Goal: Transaction & Acquisition: Purchase product/service

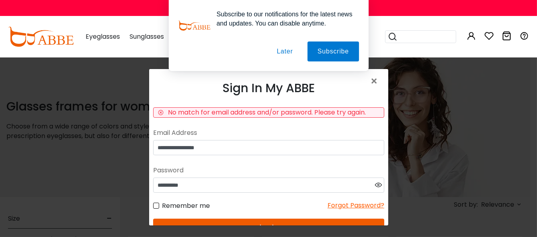
click at [285, 49] on button "Later" at bounding box center [285, 52] width 36 height 20
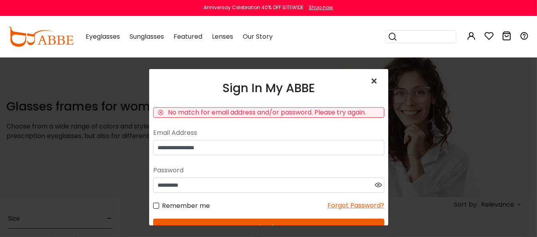
click at [370, 81] on span "×" at bounding box center [376, 81] width 12 height 17
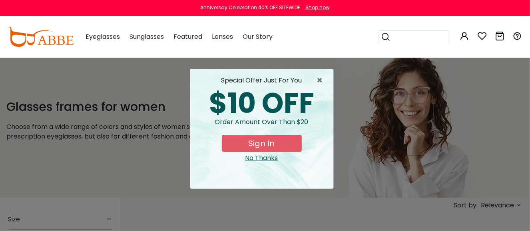
click at [263, 158] on div "No Thanks" at bounding box center [262, 158] width 130 height 10
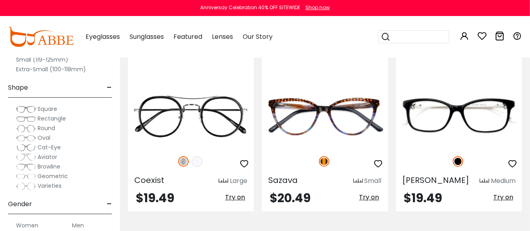
scroll to position [2919, 0]
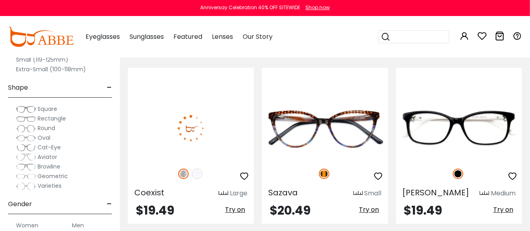
click at [238, 205] on span "Try on" at bounding box center [235, 209] width 20 height 9
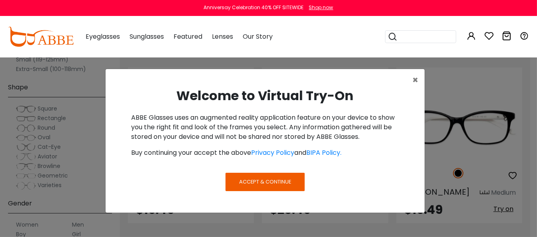
click at [249, 184] on span "Accept & Continue" at bounding box center [265, 182] width 52 height 8
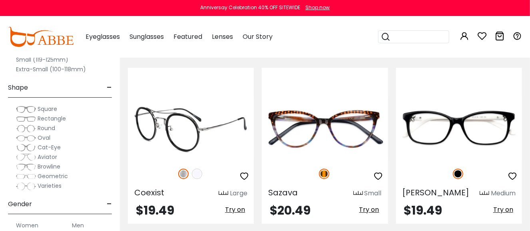
click at [235, 205] on span "Try on" at bounding box center [235, 209] width 20 height 9
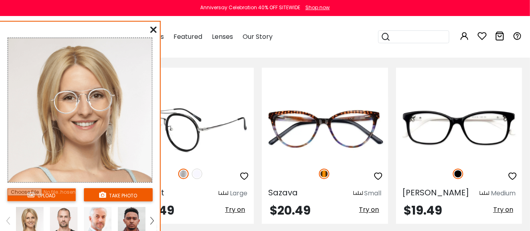
click at [246, 171] on icon "button" at bounding box center [244, 176] width 10 height 10
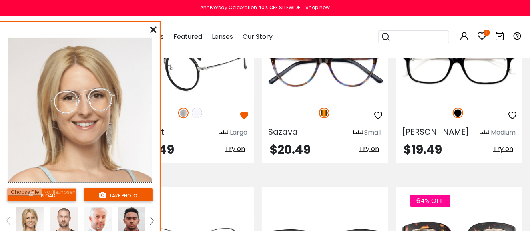
scroll to position [2999, 0]
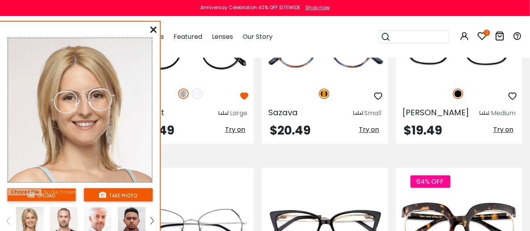
click at [150, 27] on icon at bounding box center [153, 29] width 6 height 6
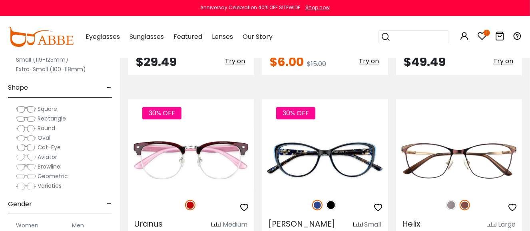
scroll to position [2679, 0]
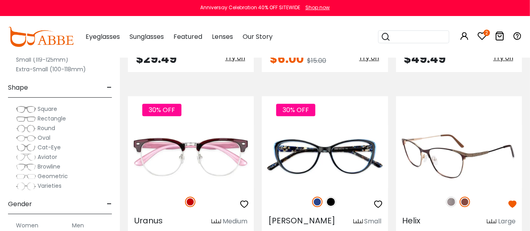
scroll to position [2719, 0]
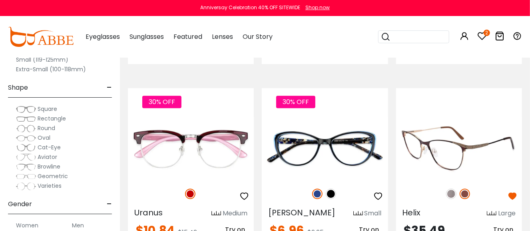
click at [453, 188] on img at bounding box center [451, 193] width 10 height 10
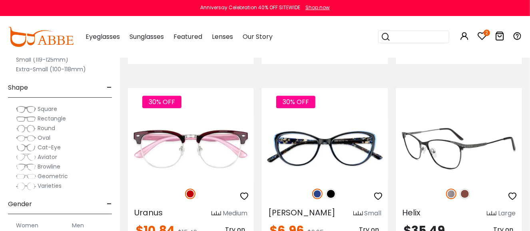
click at [463, 188] on img at bounding box center [465, 193] width 10 height 10
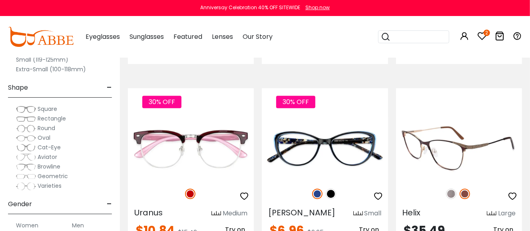
click at [504, 225] on span "Try on" at bounding box center [503, 229] width 20 height 9
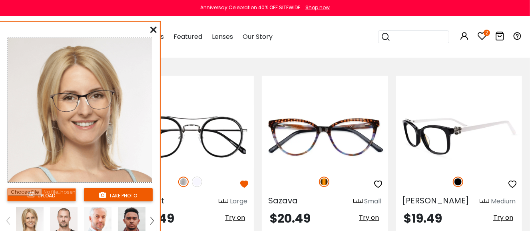
scroll to position [2919, 0]
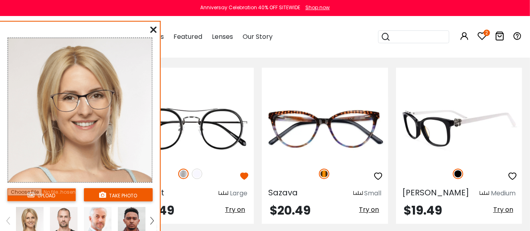
click at [495, 188] on div "Medium" at bounding box center [503, 193] width 25 height 10
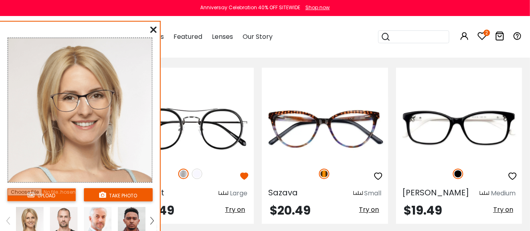
click at [155, 31] on icon at bounding box center [153, 29] width 6 height 6
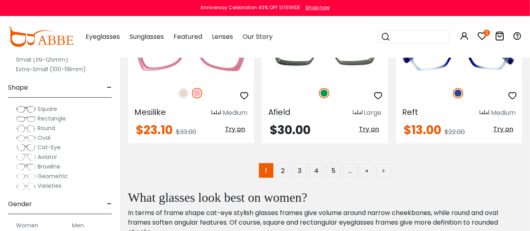
scroll to position [3758, 0]
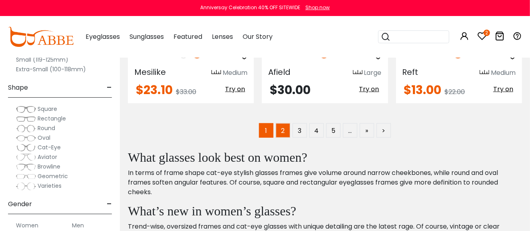
click at [285, 123] on link "2" at bounding box center [283, 130] width 14 height 14
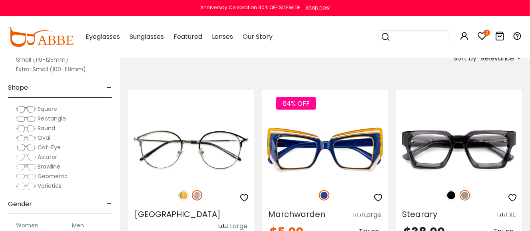
scroll to position [160, 0]
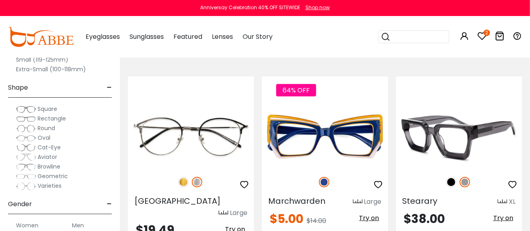
type input "**********"
click at [448, 179] on img at bounding box center [451, 182] width 10 height 10
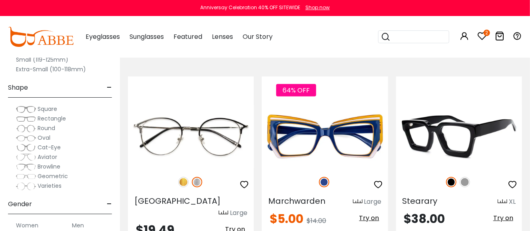
click at [469, 184] on img at bounding box center [465, 182] width 10 height 10
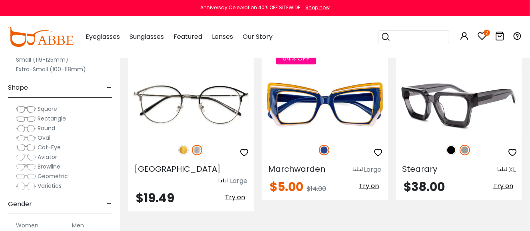
scroll to position [200, 0]
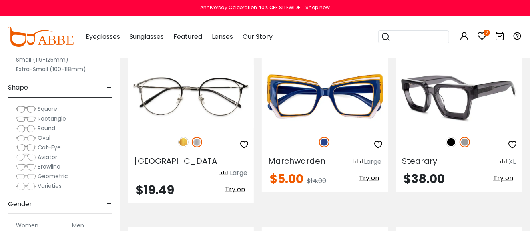
click at [506, 179] on span "Try on" at bounding box center [503, 177] width 20 height 9
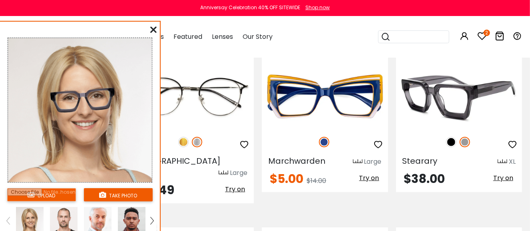
click at [506, 178] on span "Try on" at bounding box center [503, 177] width 20 height 9
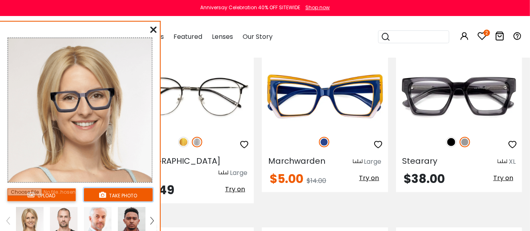
click at [122, 191] on button "take photo" at bounding box center [118, 194] width 69 height 13
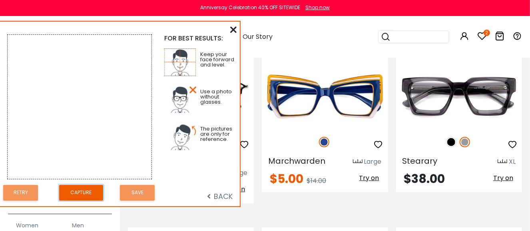
click at [76, 188] on button "Capture" at bounding box center [81, 193] width 44 height 16
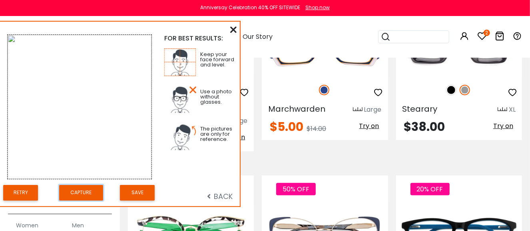
scroll to position [240, 0]
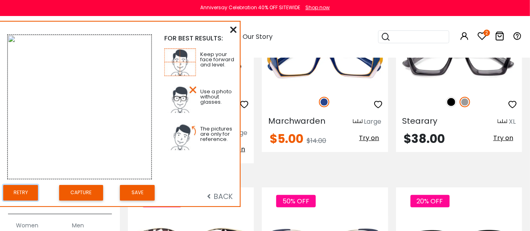
click at [28, 190] on button "Retry" at bounding box center [20, 193] width 35 height 16
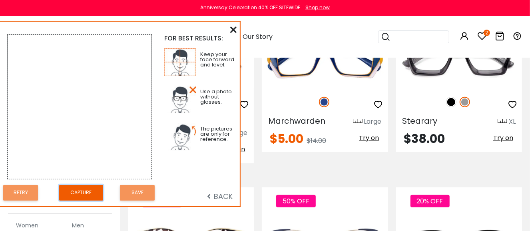
click at [84, 192] on button "Capture" at bounding box center [81, 193] width 44 height 16
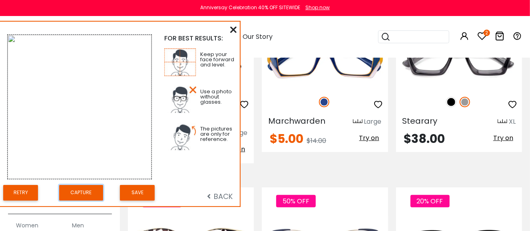
click at [84, 191] on button "Capture" at bounding box center [81, 193] width 44 height 16
click at [84, 190] on button "Capture" at bounding box center [81, 193] width 44 height 16
click at [13, 36] on img at bounding box center [80, 107] width 144 height 144
click at [137, 190] on button "Save" at bounding box center [137, 193] width 35 height 16
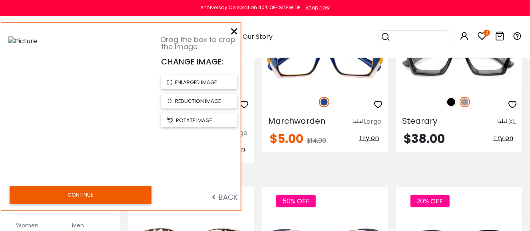
drag, startPoint x: 138, startPoint y: 187, endPoint x: 133, endPoint y: 143, distance: 44.7
click at [133, 143] on div at bounding box center [80, 108] width 144 height 144
click at [206, 100] on span "reduction image" at bounding box center [198, 101] width 46 height 8
click at [205, 81] on span "enlarged image" at bounding box center [196, 82] width 42 height 8
click at [195, 117] on span "rotate image" at bounding box center [194, 120] width 36 height 8
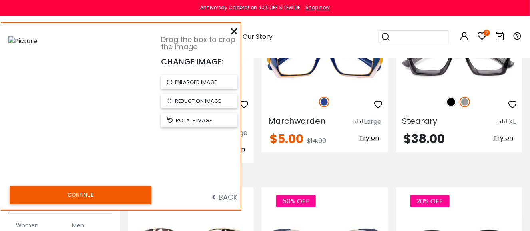
click at [26, 38] on img at bounding box center [22, 41] width 29 height 10
click at [84, 191] on button "CONTINUE" at bounding box center [81, 195] width 142 height 18
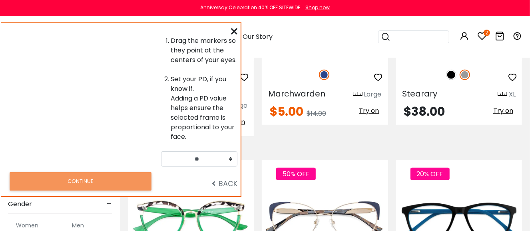
scroll to position [280, 0]
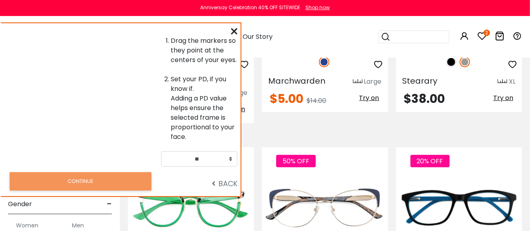
click at [221, 183] on span "BACK" at bounding box center [225, 183] width 26 height 10
click at [233, 30] on icon at bounding box center [234, 31] width 6 height 6
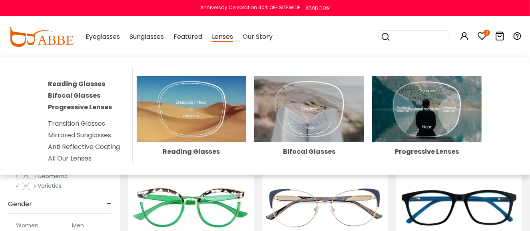
click at [415, 110] on img at bounding box center [427, 109] width 110 height 66
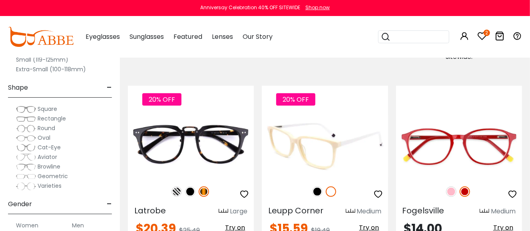
scroll to position [520, 0]
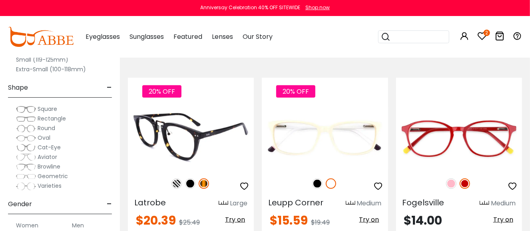
type input "**********"
click at [173, 181] on img at bounding box center [177, 183] width 10 height 10
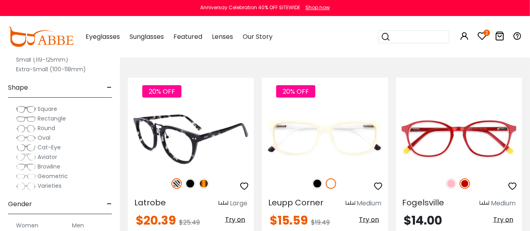
click at [192, 185] on img at bounding box center [190, 183] width 10 height 10
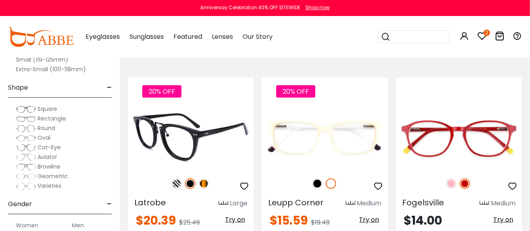
click at [205, 182] on img at bounding box center [204, 183] width 10 height 10
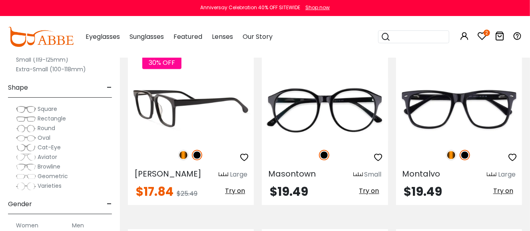
scroll to position [920, 0]
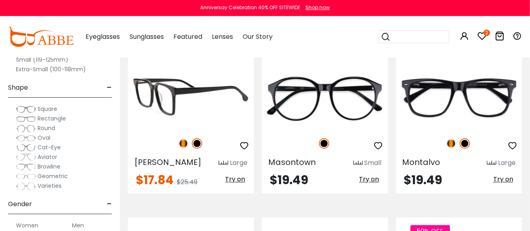
click at [183, 140] on img at bounding box center [183, 143] width 10 height 10
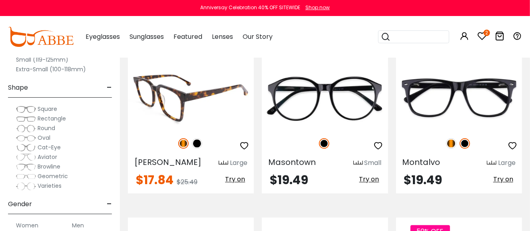
click at [196, 142] on img at bounding box center [197, 143] width 10 height 10
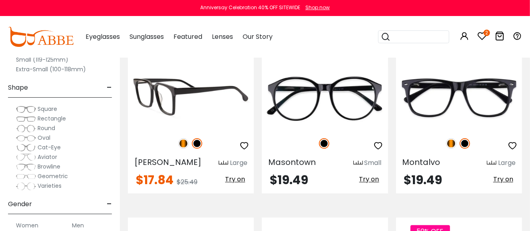
click at [222, 98] on img at bounding box center [191, 97] width 126 height 63
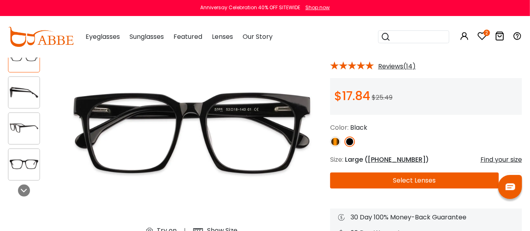
scroll to position [80, 0]
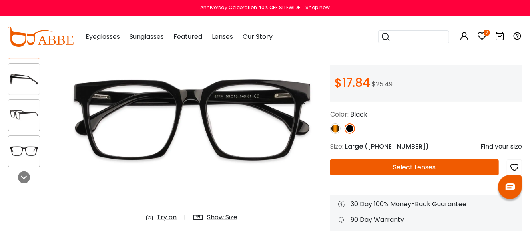
type input "**********"
click at [335, 129] on img at bounding box center [335, 128] width 10 height 10
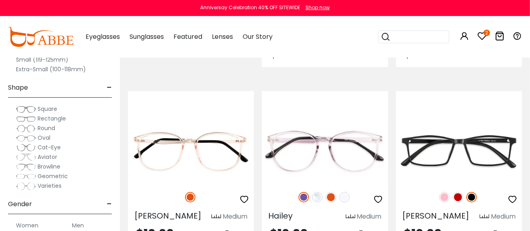
scroll to position [2519, 0]
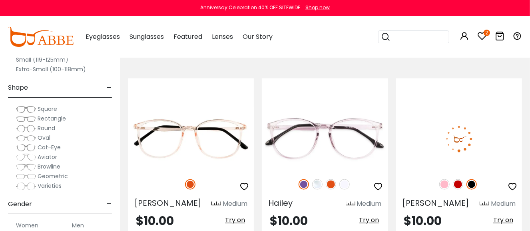
click at [444, 179] on img at bounding box center [444, 184] width 10 height 10
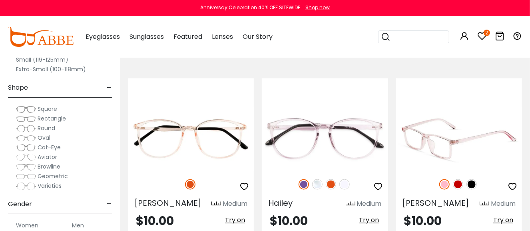
click at [456, 179] on img at bounding box center [458, 184] width 10 height 10
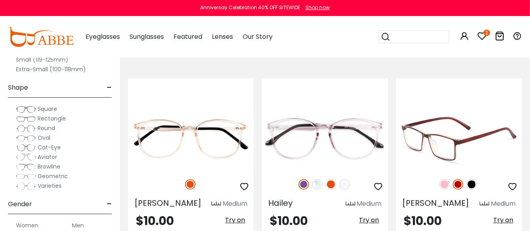
click at [471, 179] on img at bounding box center [472, 184] width 10 height 10
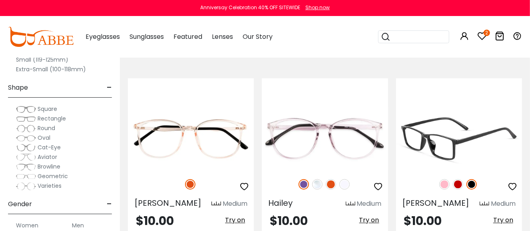
click at [509, 216] on span "Try on" at bounding box center [503, 220] width 20 height 9
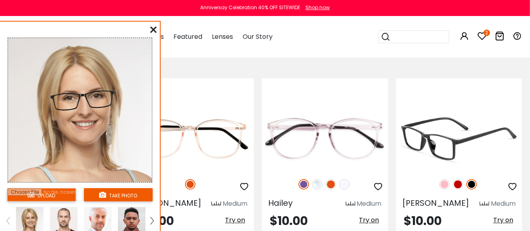
click at [496, 216] on span "Try on" at bounding box center [503, 220] width 20 height 9
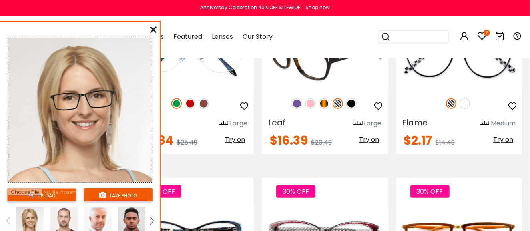
scroll to position [3518, 0]
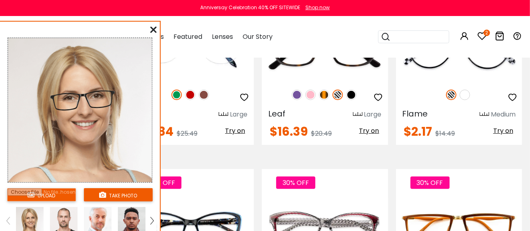
click at [156, 29] on icon at bounding box center [153, 29] width 6 height 6
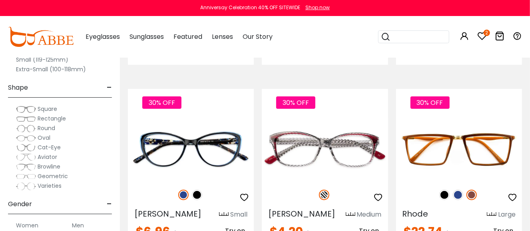
scroll to position [3598, 0]
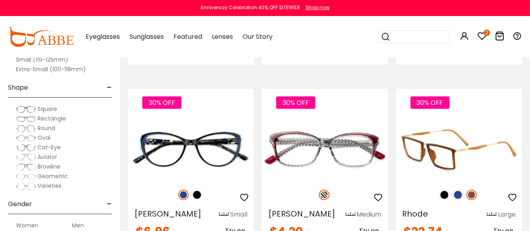
click at [471, 190] on img at bounding box center [472, 195] width 10 height 10
click at [459, 190] on img at bounding box center [458, 195] width 10 height 10
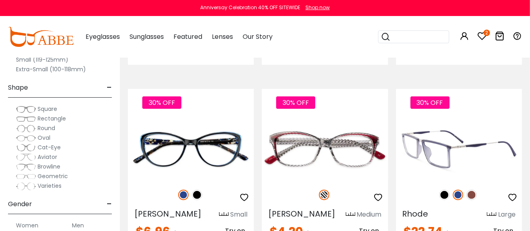
click at [445, 190] on img at bounding box center [444, 195] width 10 height 10
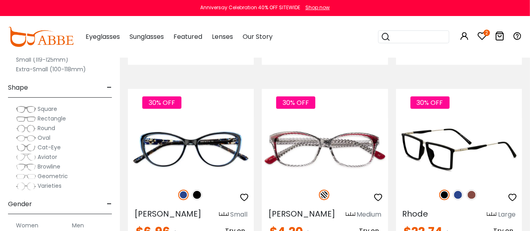
click at [502, 226] on span "Try on" at bounding box center [503, 230] width 20 height 9
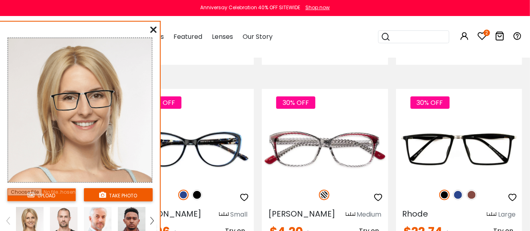
click at [154, 28] on icon at bounding box center [153, 29] width 6 height 6
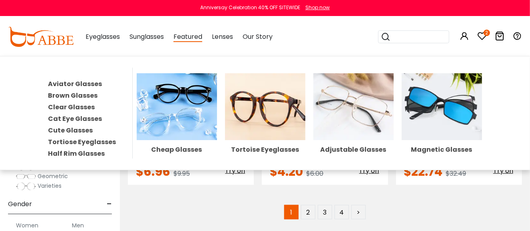
scroll to position [3638, 0]
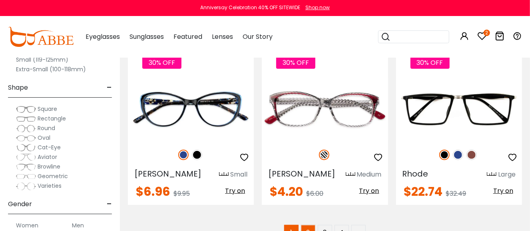
click at [307, 225] on link "2" at bounding box center [308, 232] width 14 height 14
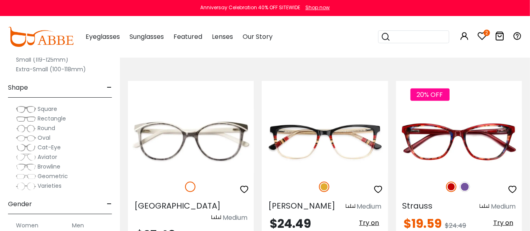
scroll to position [520, 0]
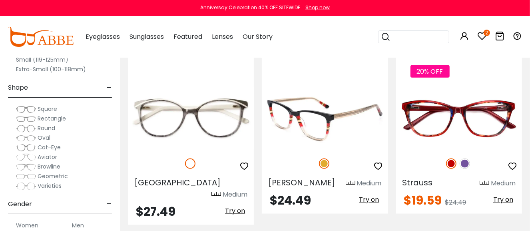
type input "**********"
click at [317, 110] on img at bounding box center [325, 117] width 126 height 63
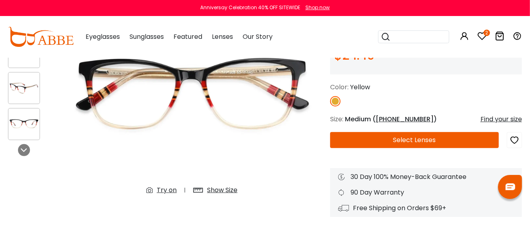
scroll to position [120, 0]
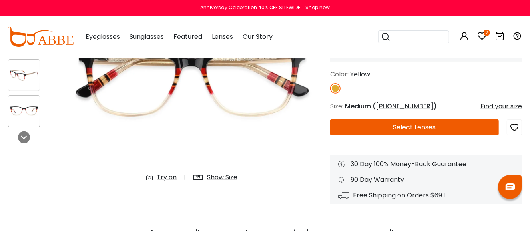
type input "**********"
click at [164, 177] on div "Try on" at bounding box center [167, 177] width 20 height 10
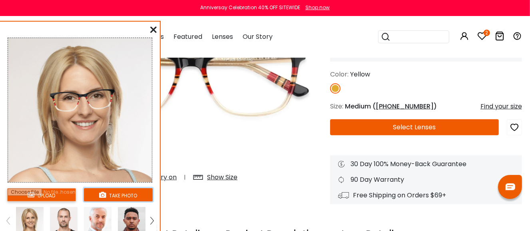
click at [128, 192] on button "take photo" at bounding box center [118, 194] width 69 height 13
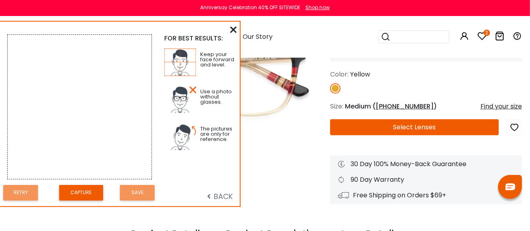
click at [219, 193] on span "BACK" at bounding box center [220, 196] width 26 height 10
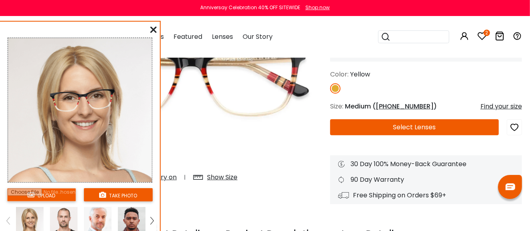
click at [156, 30] on icon at bounding box center [153, 29] width 6 height 6
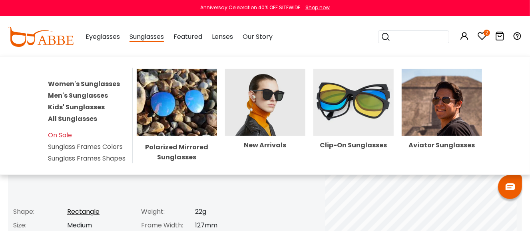
scroll to position [240, 0]
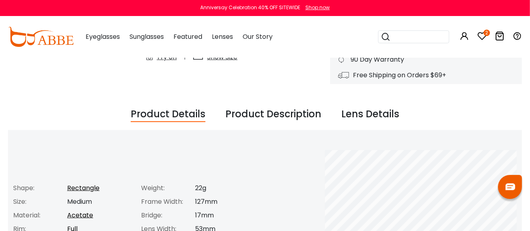
click at [270, 201] on div "Product Details Shape: Rectangle Size: Medium Material: [MEDICAL_DATA] [GEOGRAP…" at bounding box center [265, 234] width 512 height 168
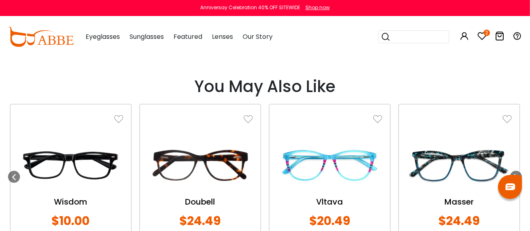
scroll to position [640, 0]
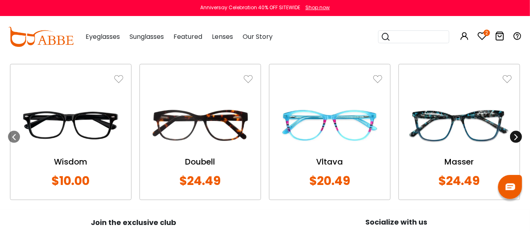
click at [515, 134] on icon at bounding box center [516, 137] width 6 height 6
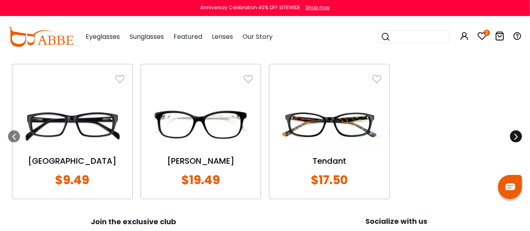
click at [515, 134] on icon at bounding box center [516, 136] width 6 height 6
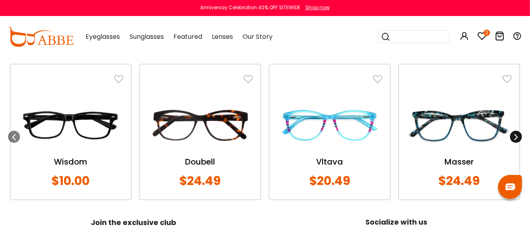
click at [515, 134] on icon at bounding box center [516, 137] width 6 height 6
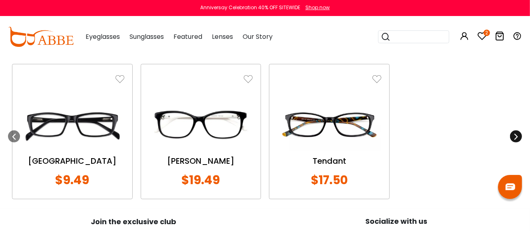
click at [515, 134] on icon at bounding box center [516, 136] width 6 height 6
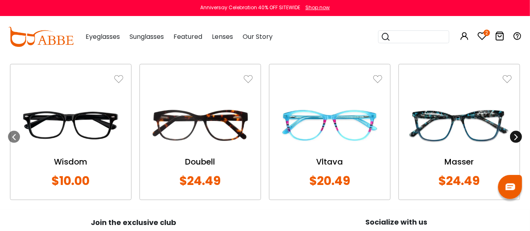
click at [515, 134] on icon at bounding box center [516, 137] width 6 height 6
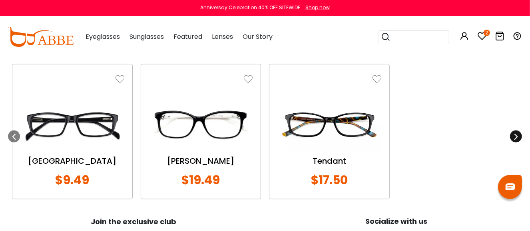
click at [515, 134] on icon at bounding box center [516, 136] width 6 height 6
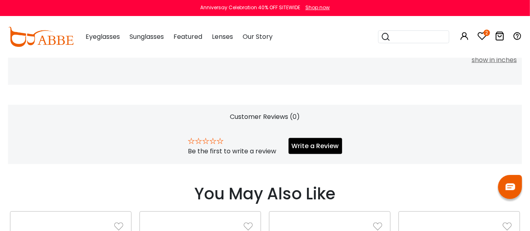
scroll to position [480, 0]
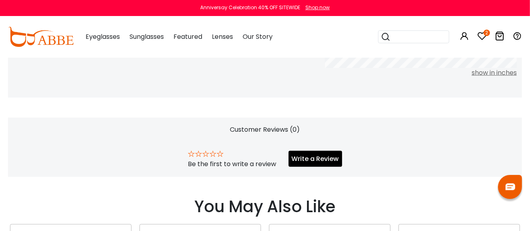
click at [483, 34] on icon at bounding box center [482, 36] width 10 height 10
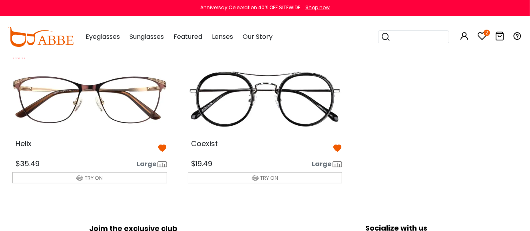
scroll to position [40, 0]
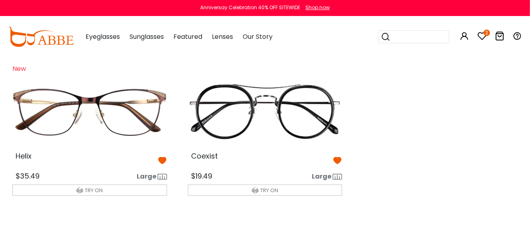
type input "**********"
click at [160, 158] on icon at bounding box center [163, 161] width 10 height 10
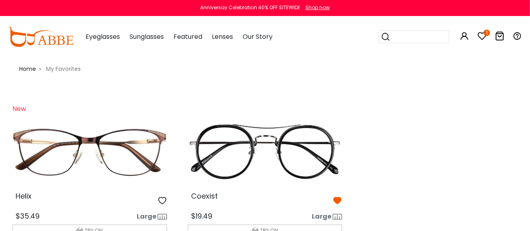
scroll to position [0, 0]
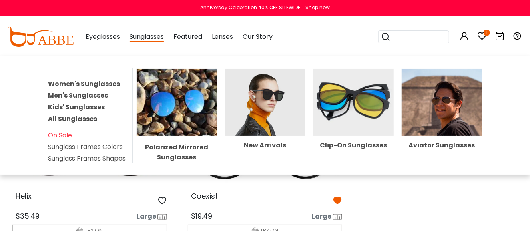
click at [147, 36] on span "Sunglasses" at bounding box center [147, 37] width 34 height 10
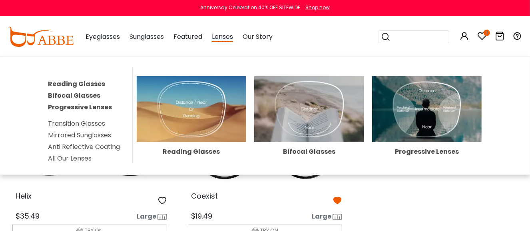
click at [227, 42] on div "Lenses Reading Glasses Bifocal Glasses Progressive Lenses Transition Glasses Mi…" at bounding box center [222, 37] width 21 height 40
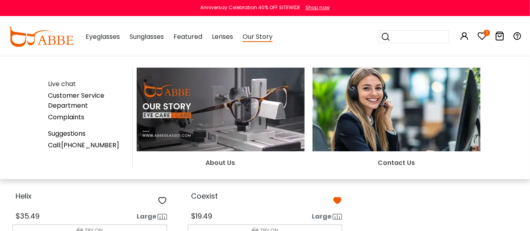
click at [250, 42] on span "Our Story" at bounding box center [258, 37] width 30 height 10
